Goal: Transaction & Acquisition: Download file/media

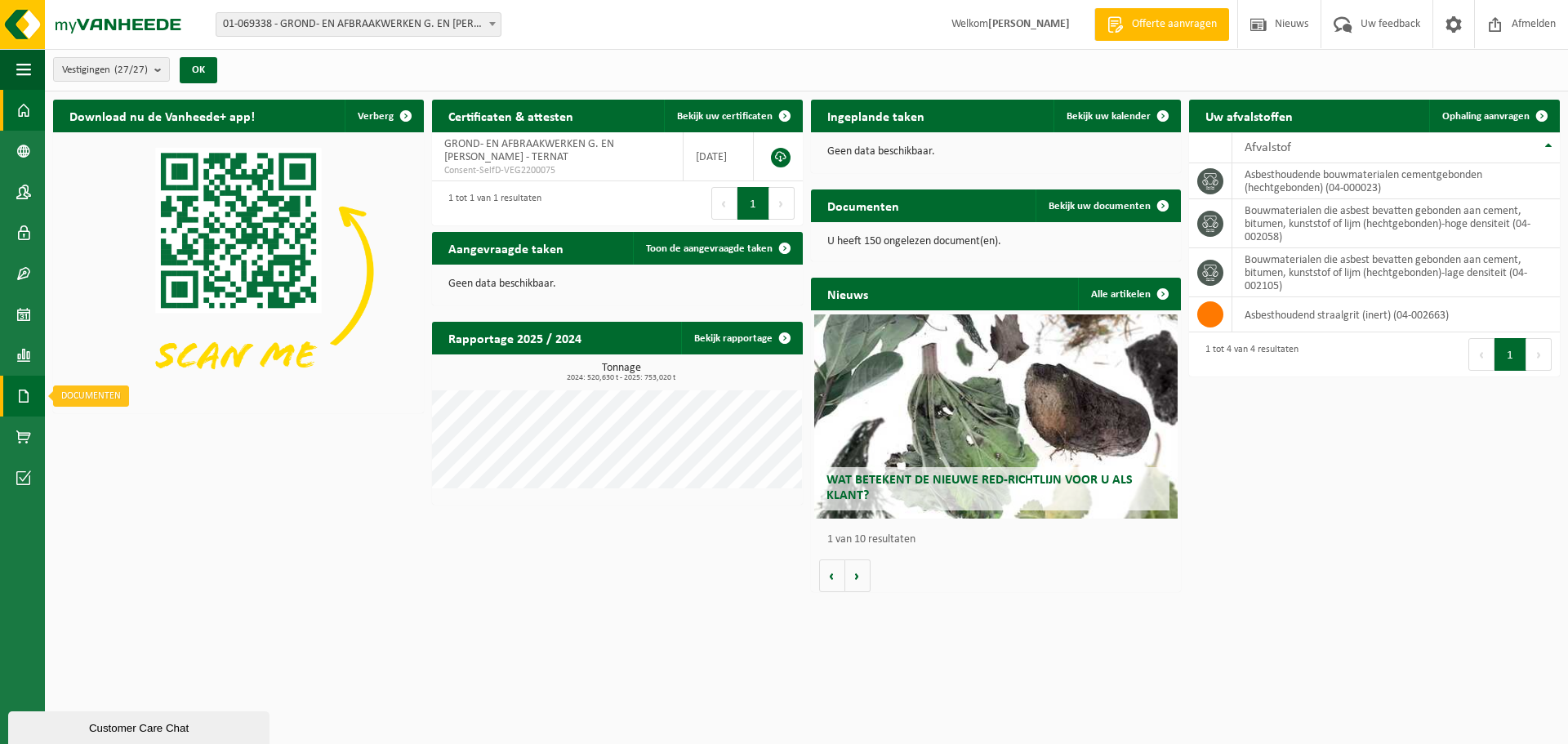
click at [22, 387] on span at bounding box center [24, 396] width 15 height 41
click at [120, 430] on span "Documenten" at bounding box center [125, 431] width 61 height 31
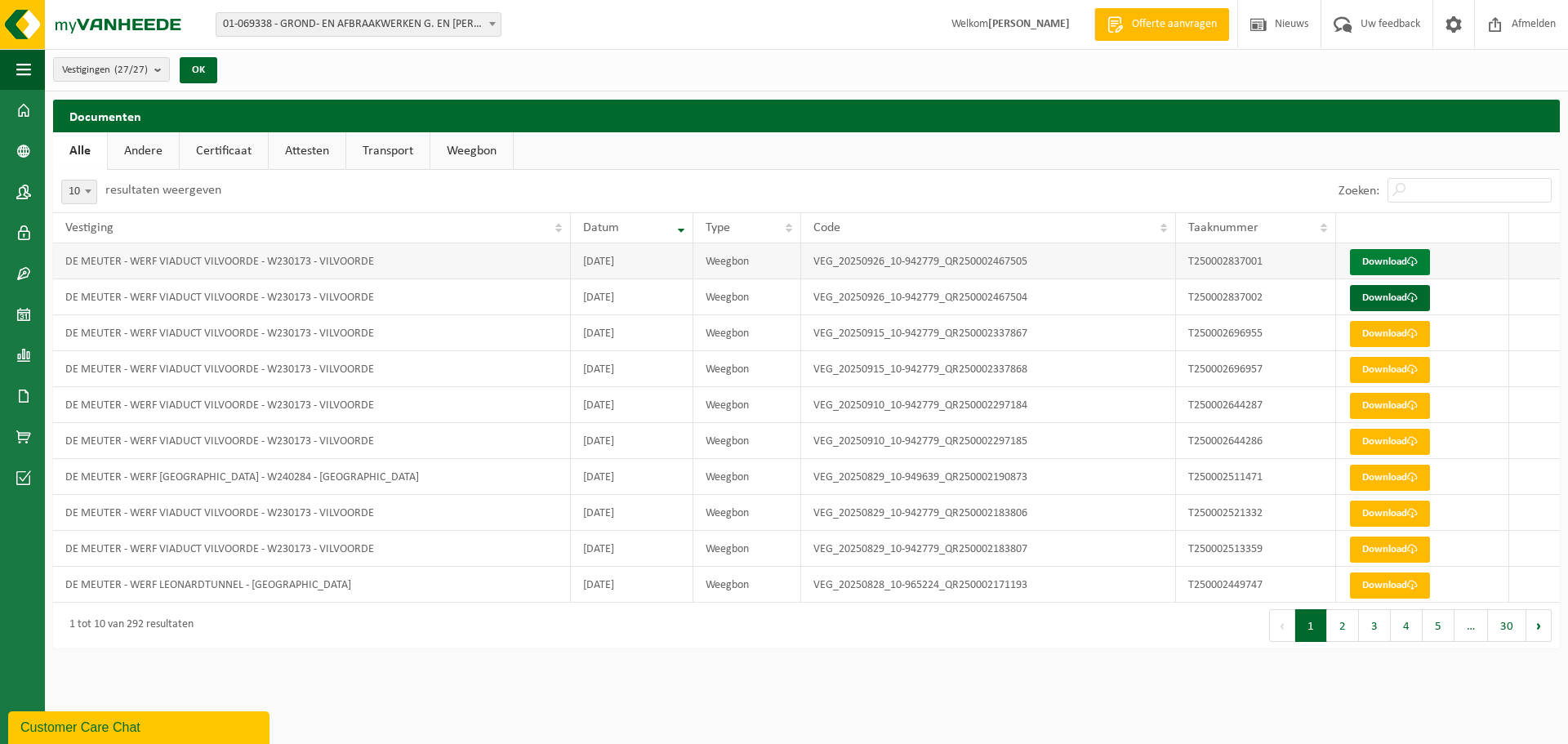
click at [1418, 256] on link "Download" at bounding box center [1390, 262] width 80 height 26
click at [1396, 297] on link "Download" at bounding box center [1390, 298] width 80 height 26
